Goal: Transaction & Acquisition: Obtain resource

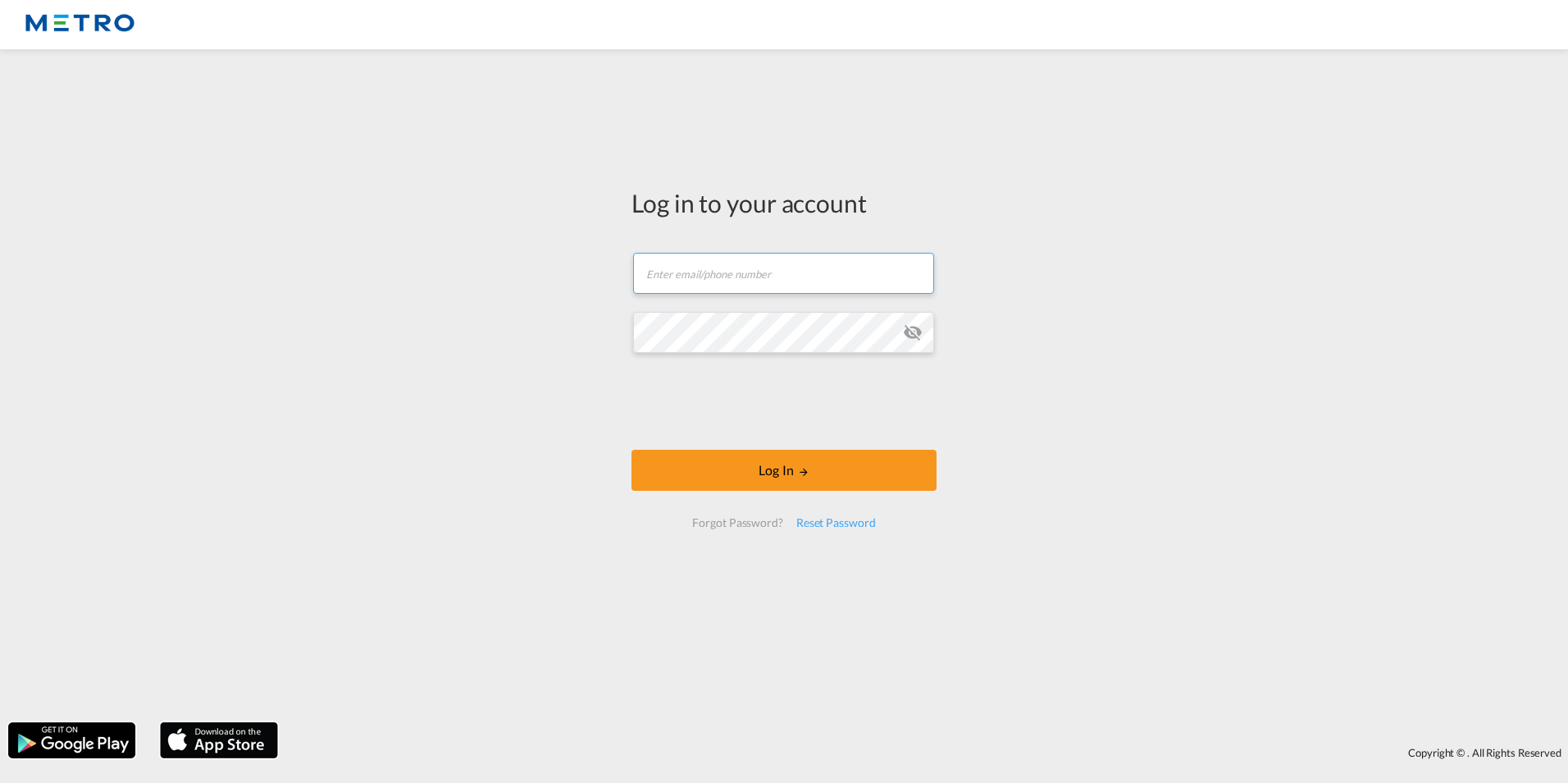
type input "[PERSON_NAME][EMAIL_ADDRESS][PERSON_NAME][DOMAIN_NAME]"
click at [658, 401] on form "[PERSON_NAME][EMAIL_ADDRESS][PERSON_NAME][DOMAIN_NAME] Email field is required …" at bounding box center [784, 390] width 305 height 308
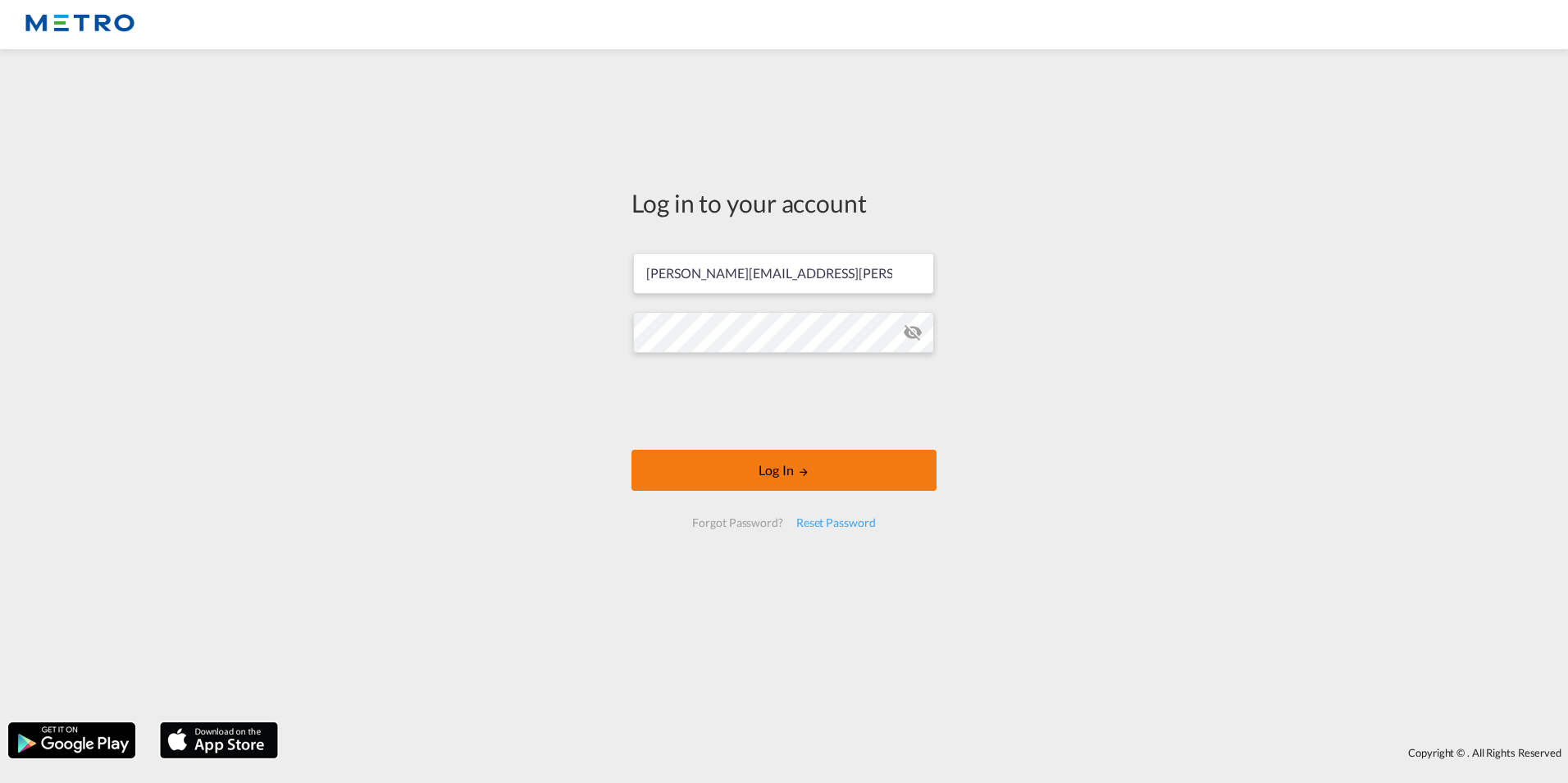
click at [834, 480] on button "Log In" at bounding box center [784, 470] width 305 height 41
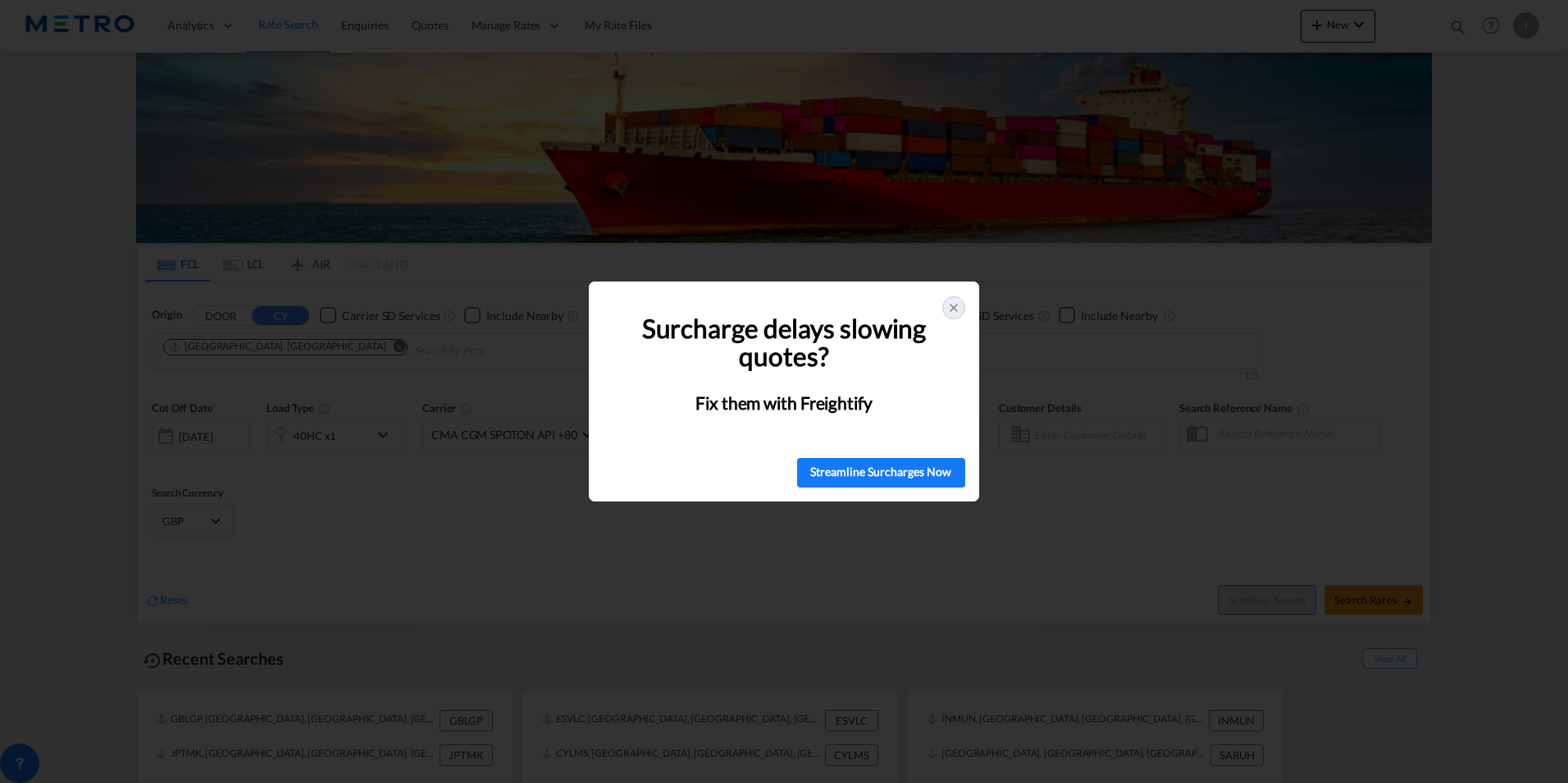
click at [962, 303] on div at bounding box center [954, 308] width 23 height 23
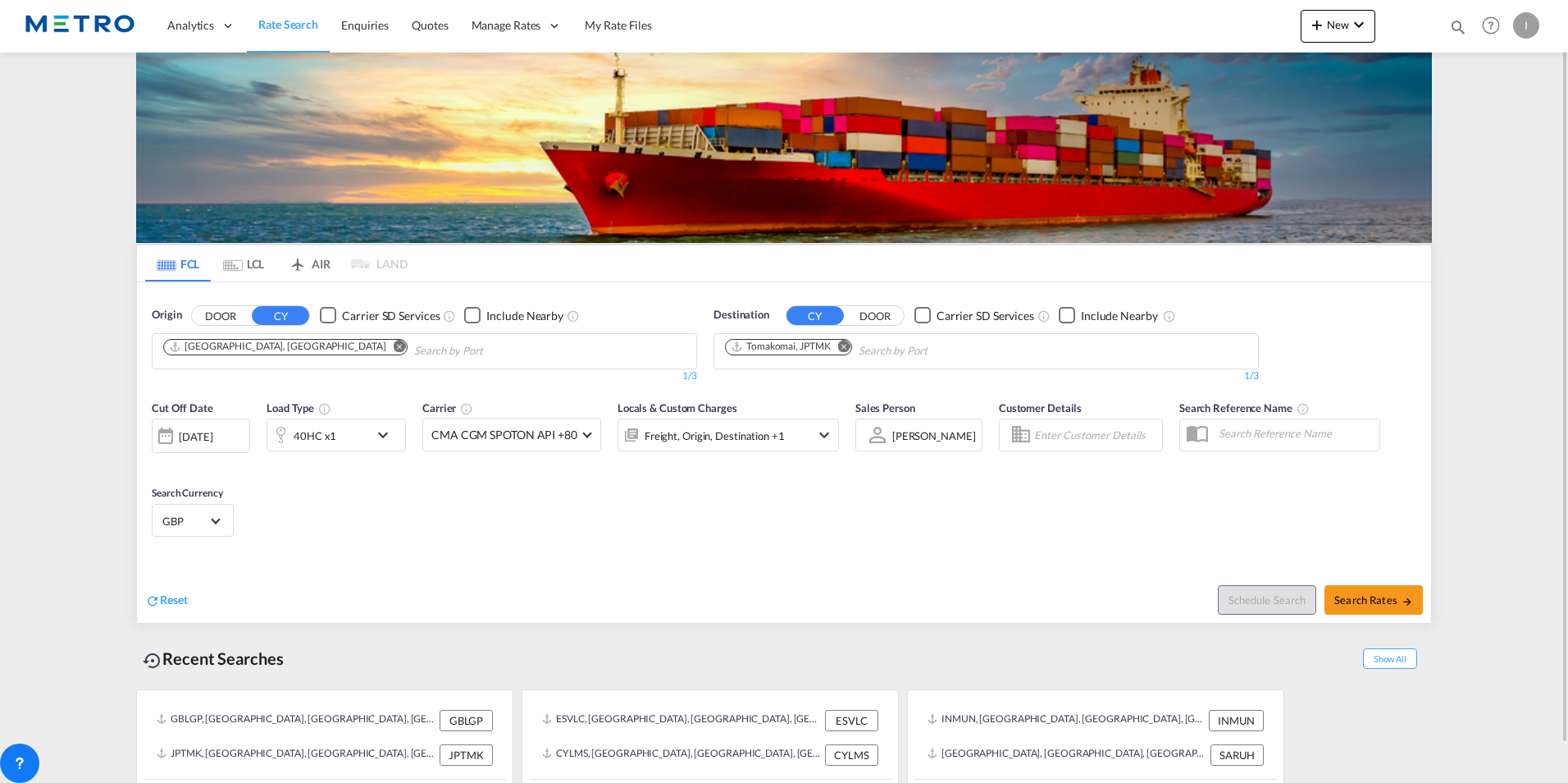
click at [394, 348] on md-icon "Remove" at bounding box center [400, 345] width 12 height 12
click at [319, 354] on md-chips-wrap "Chips container with autocompletion. Enter the text area, type text to search, …" at bounding box center [243, 349] width 165 height 31
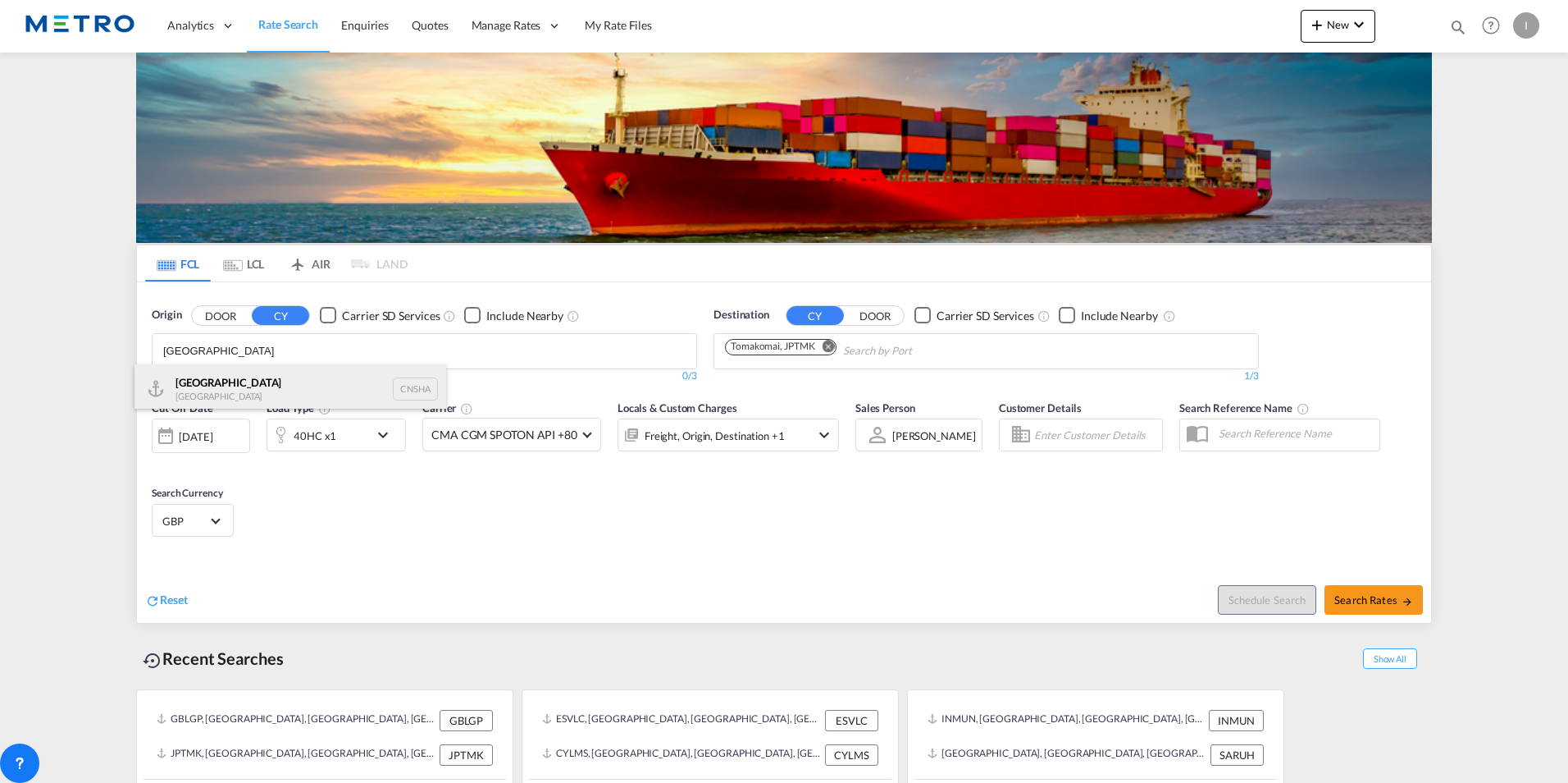
type input "[GEOGRAPHIC_DATA]"
click at [262, 383] on div "Shanghai [GEOGRAPHIC_DATA] CNSHA" at bounding box center [290, 389] width 312 height 49
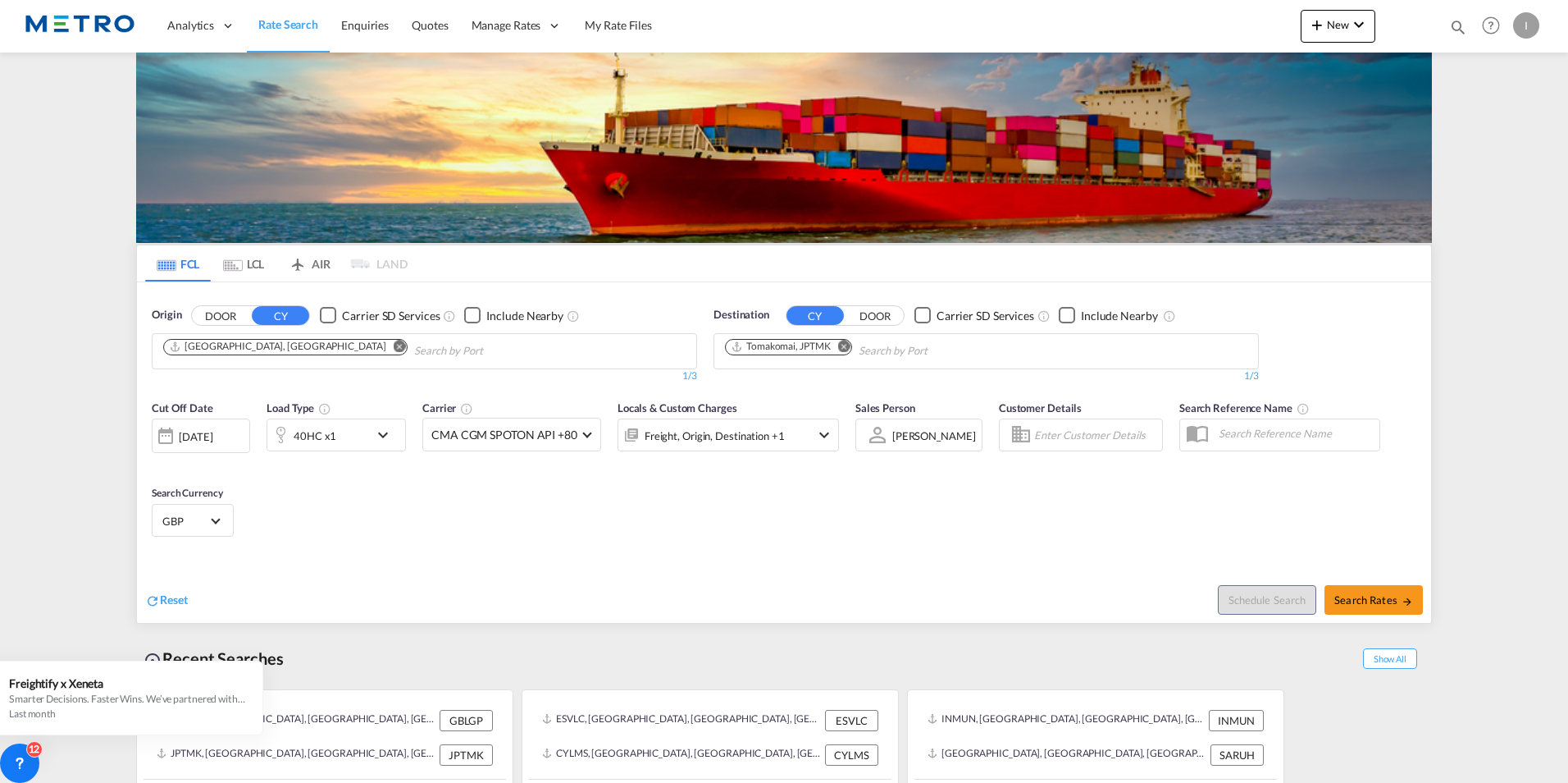
click at [845, 341] on md-icon "Remove" at bounding box center [845, 345] width 12 height 12
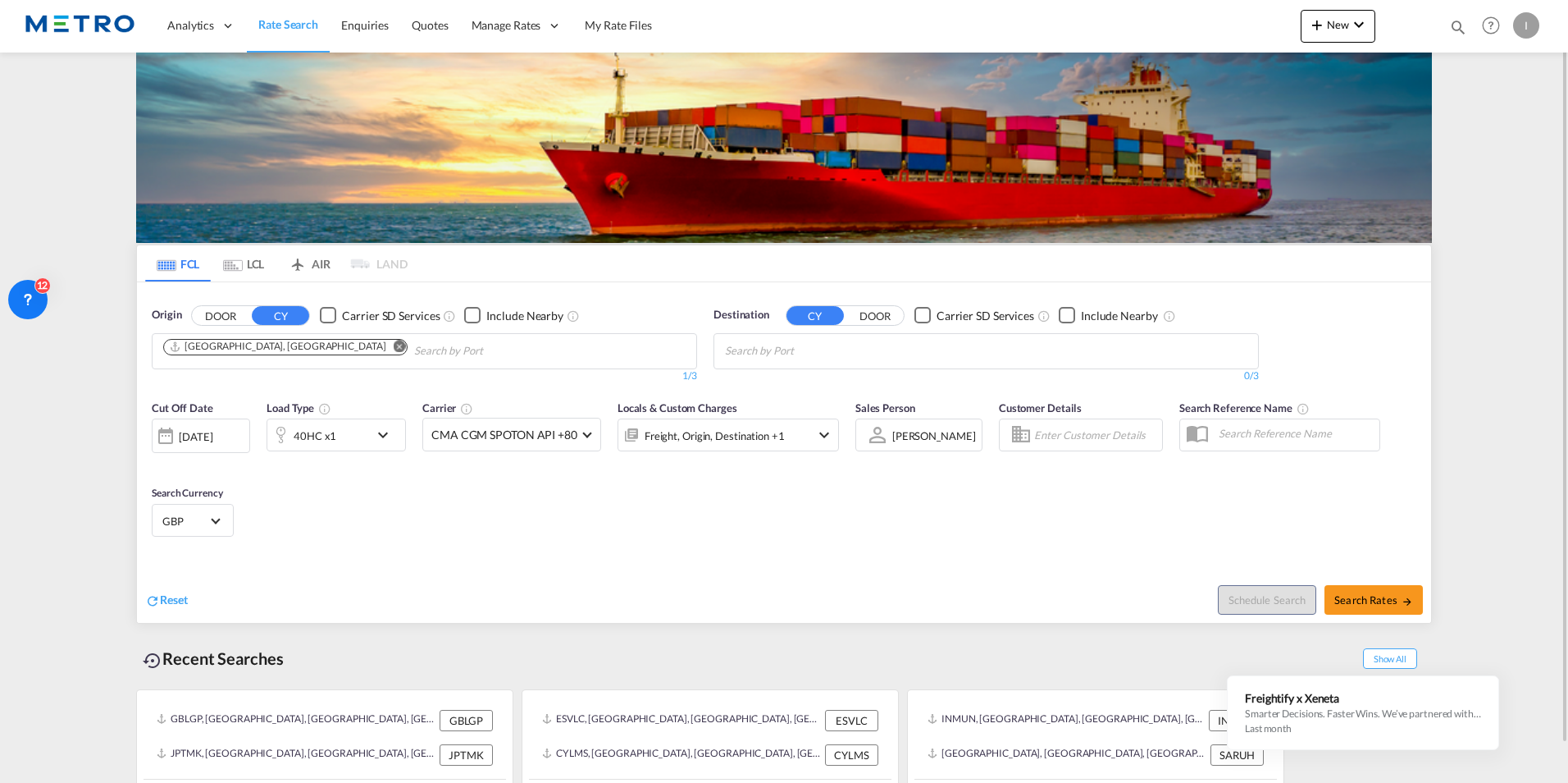
click at [476, 538] on div "Cut Off Date [DATE] [DATE] Load Type 40HC x1 Carrier CMA CGM SPOTON API +80 Onl…" at bounding box center [784, 471] width 1295 height 160
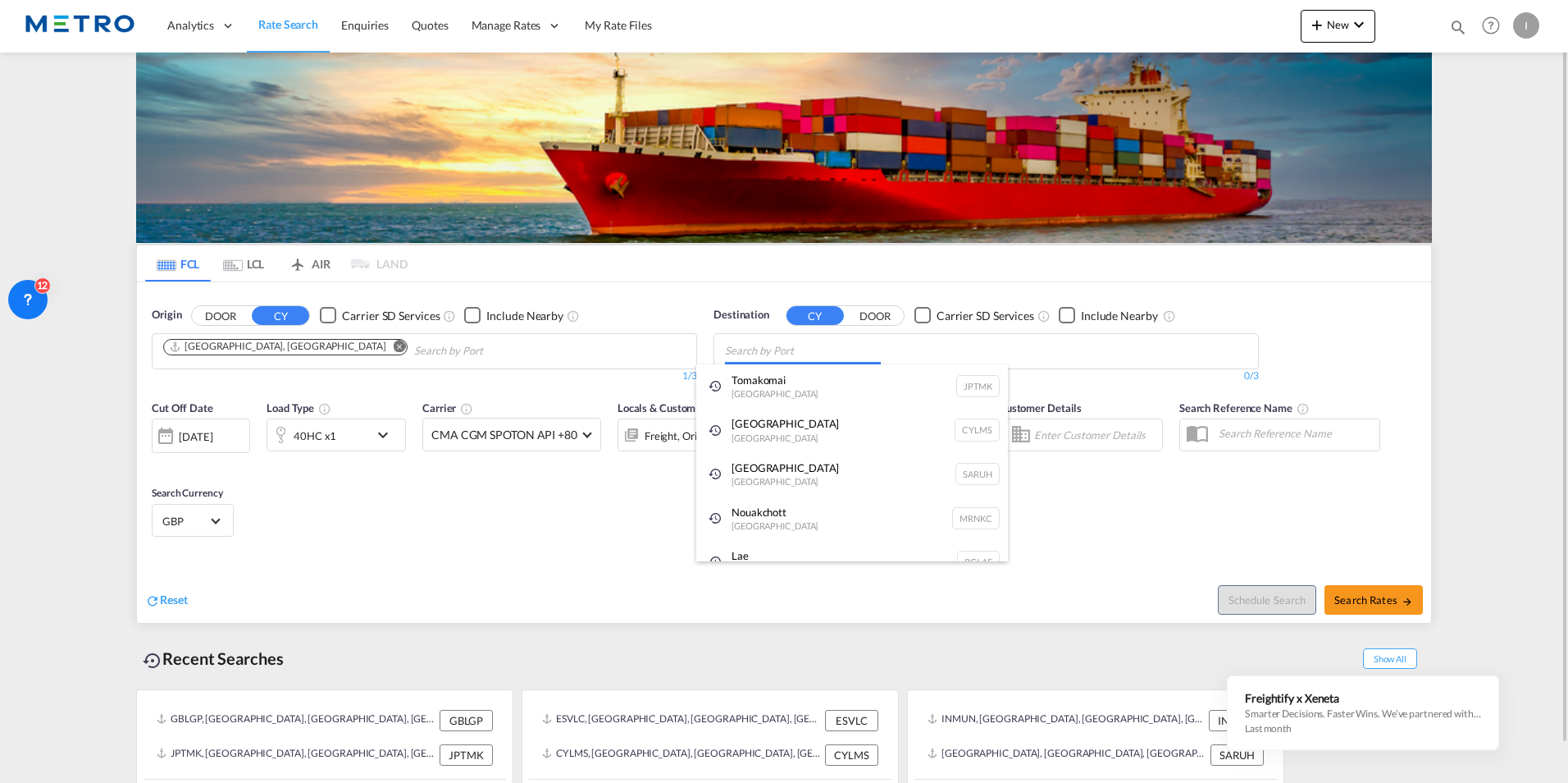
click at [827, 358] on body "Analytics Reports Dashboard Rate Search Enquiries Quotes" at bounding box center [784, 391] width 1568 height 783
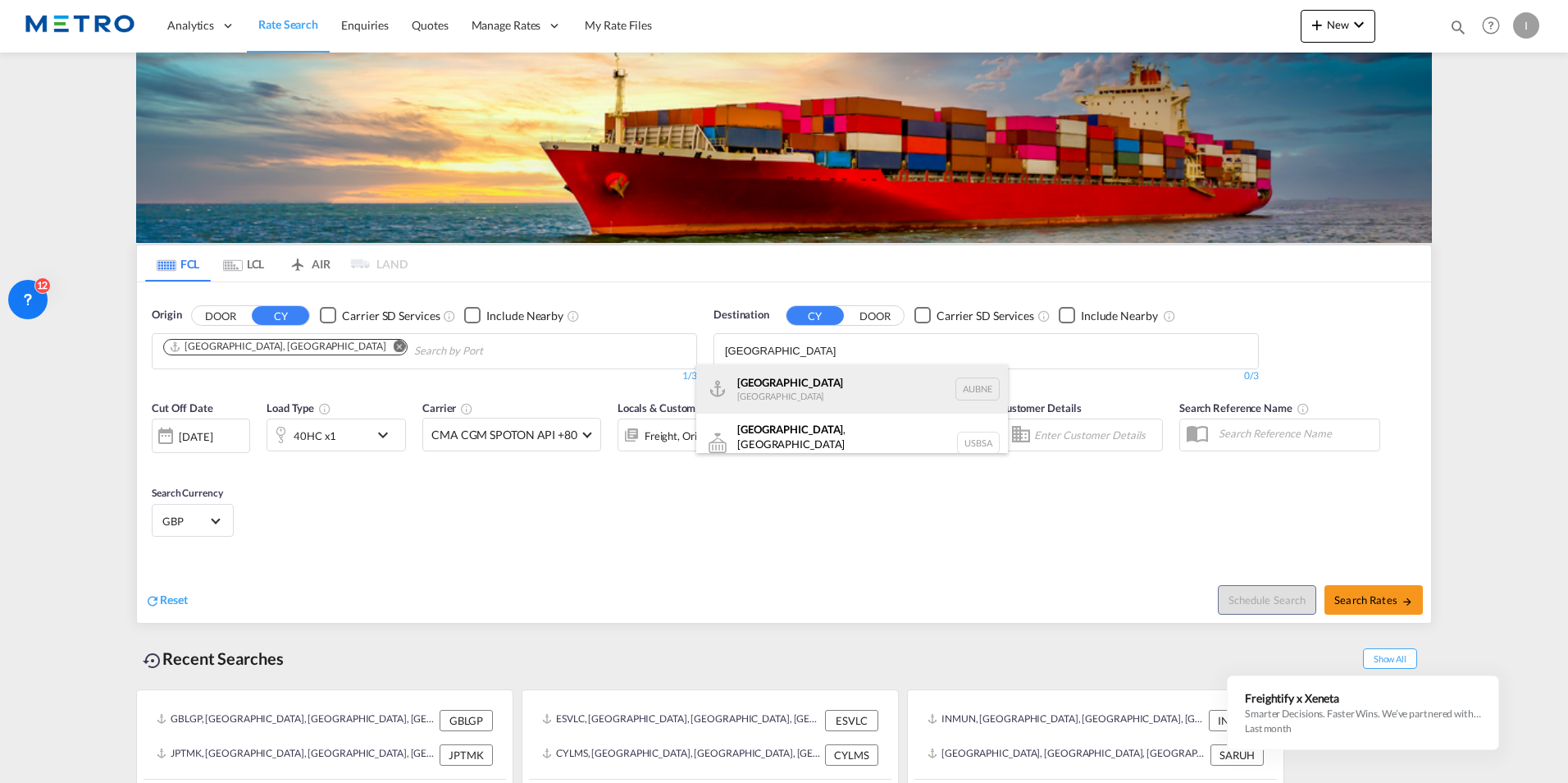
type input "[GEOGRAPHIC_DATA]"
click at [805, 384] on div "[GEOGRAPHIC_DATA] [GEOGRAPHIC_DATA] AUBNE" at bounding box center [853, 389] width 312 height 49
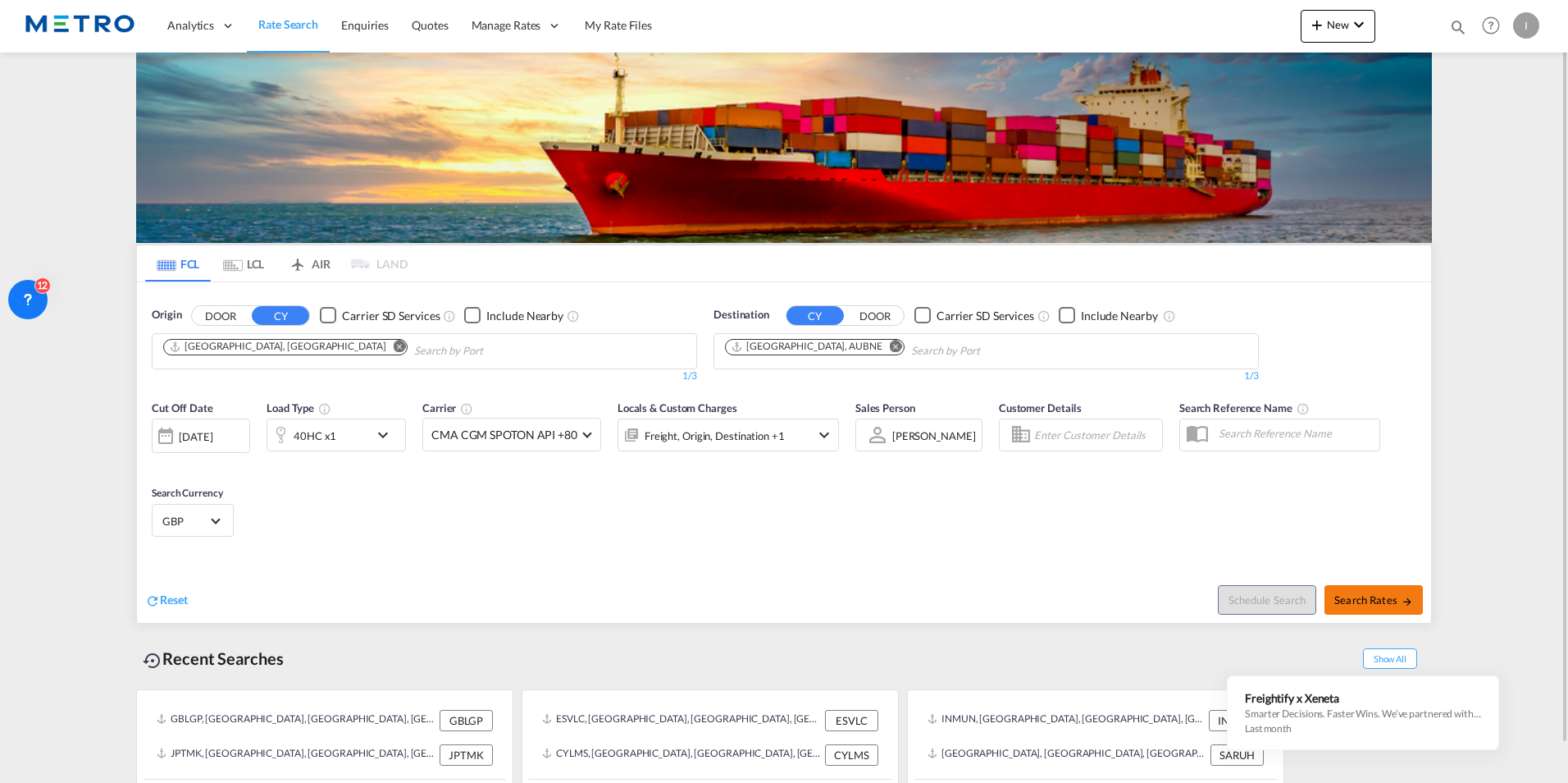
click at [1364, 603] on span "Search Rates" at bounding box center [1374, 600] width 79 height 13
type input "CNSHA to AUBNE / [DATE]"
